Goal: Find specific page/section: Find specific page/section

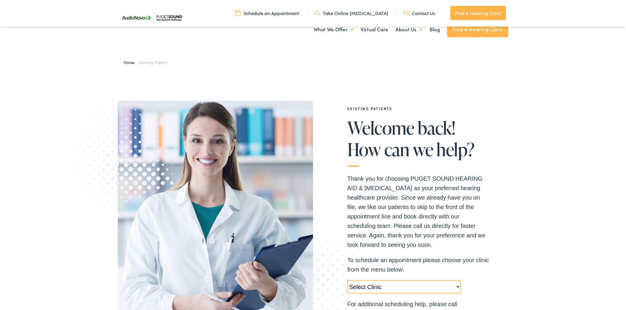
select select "[URL][DOMAIN_NAME]"
select select "https://pshearing.alpacaaudiology.com/locations/tukwila-wa/"
